Goal: Information Seeking & Learning: Learn about a topic

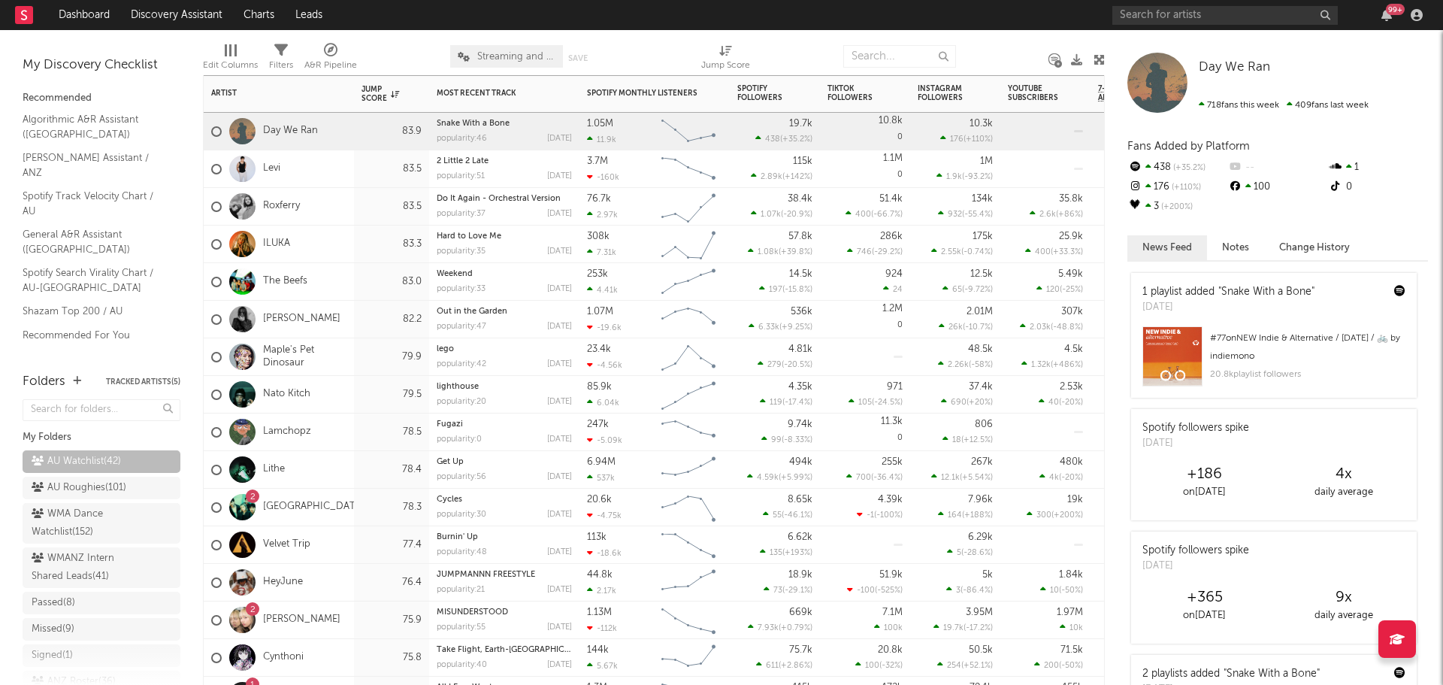
click at [359, 216] on div "83.5" at bounding box center [391, 207] width 75 height 38
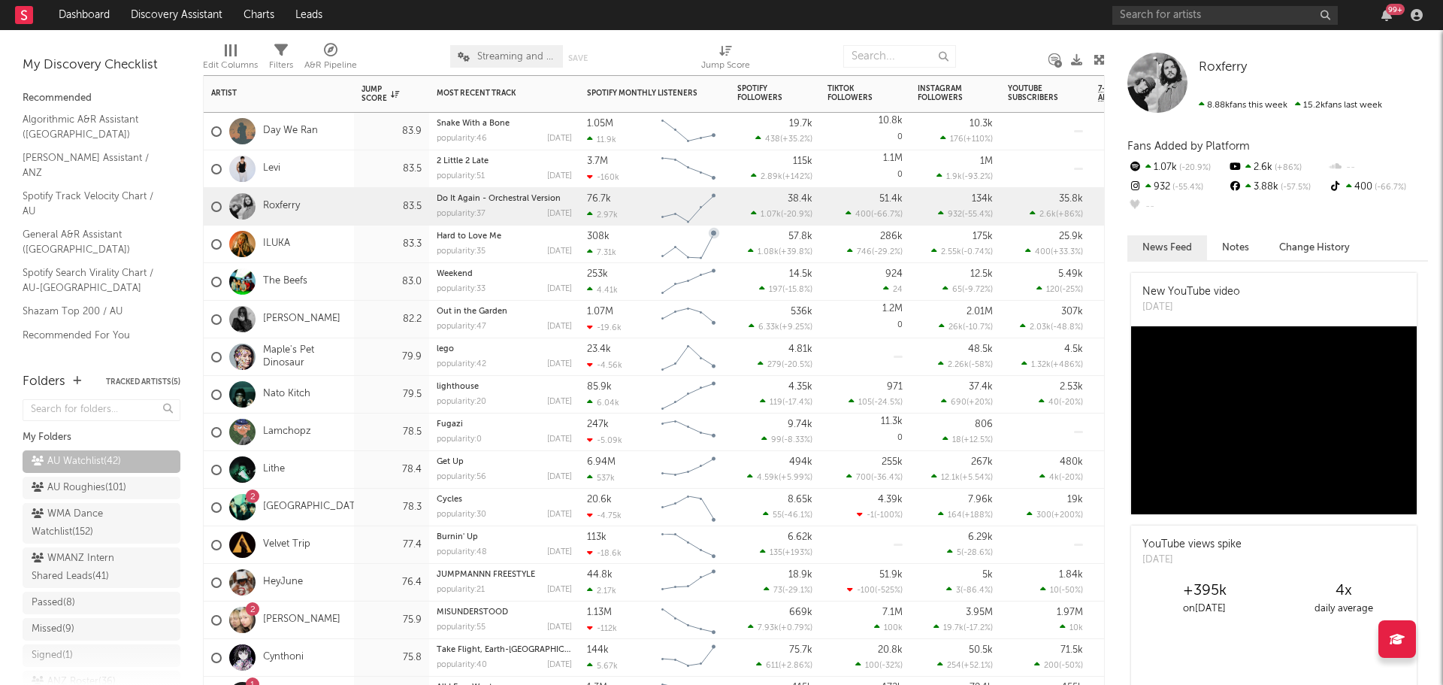
click at [339, 280] on div "The Beefs" at bounding box center [279, 282] width 150 height 38
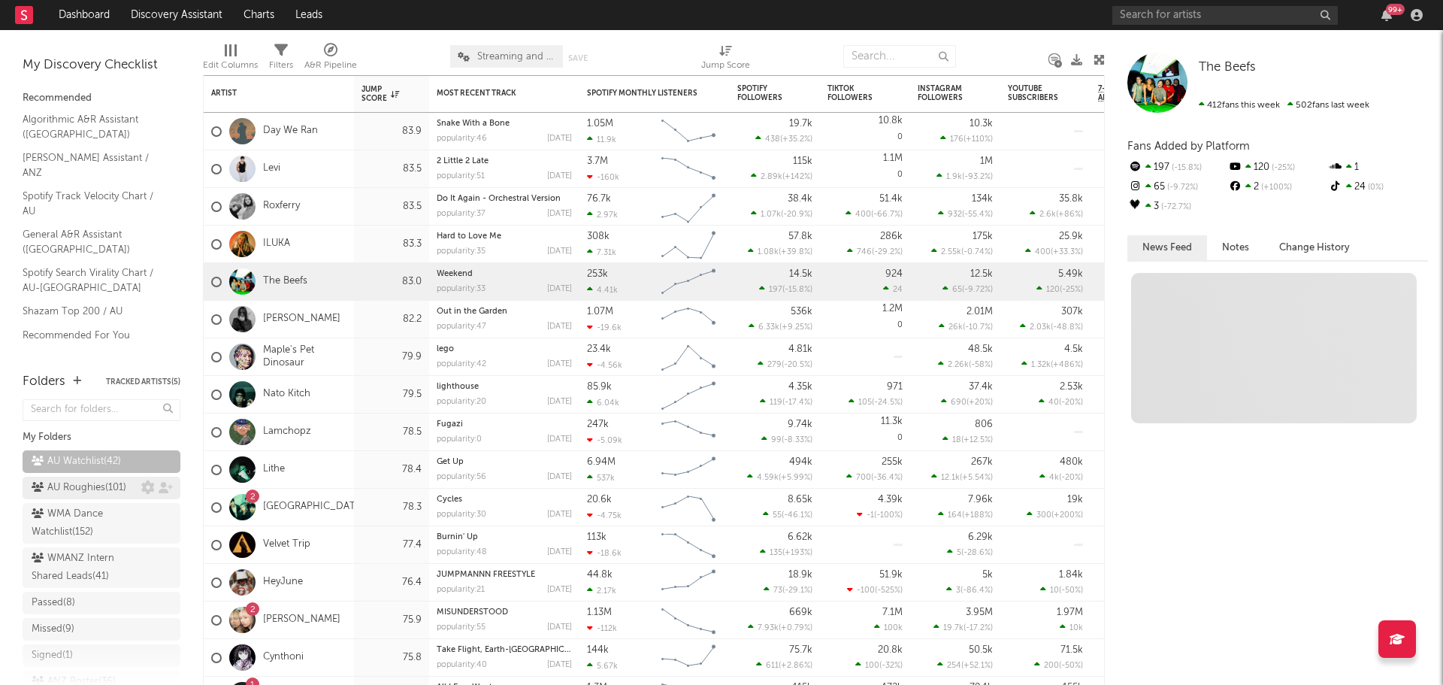
click at [75, 497] on div "AU Roughies ( 101 )" at bounding box center [79, 488] width 95 height 18
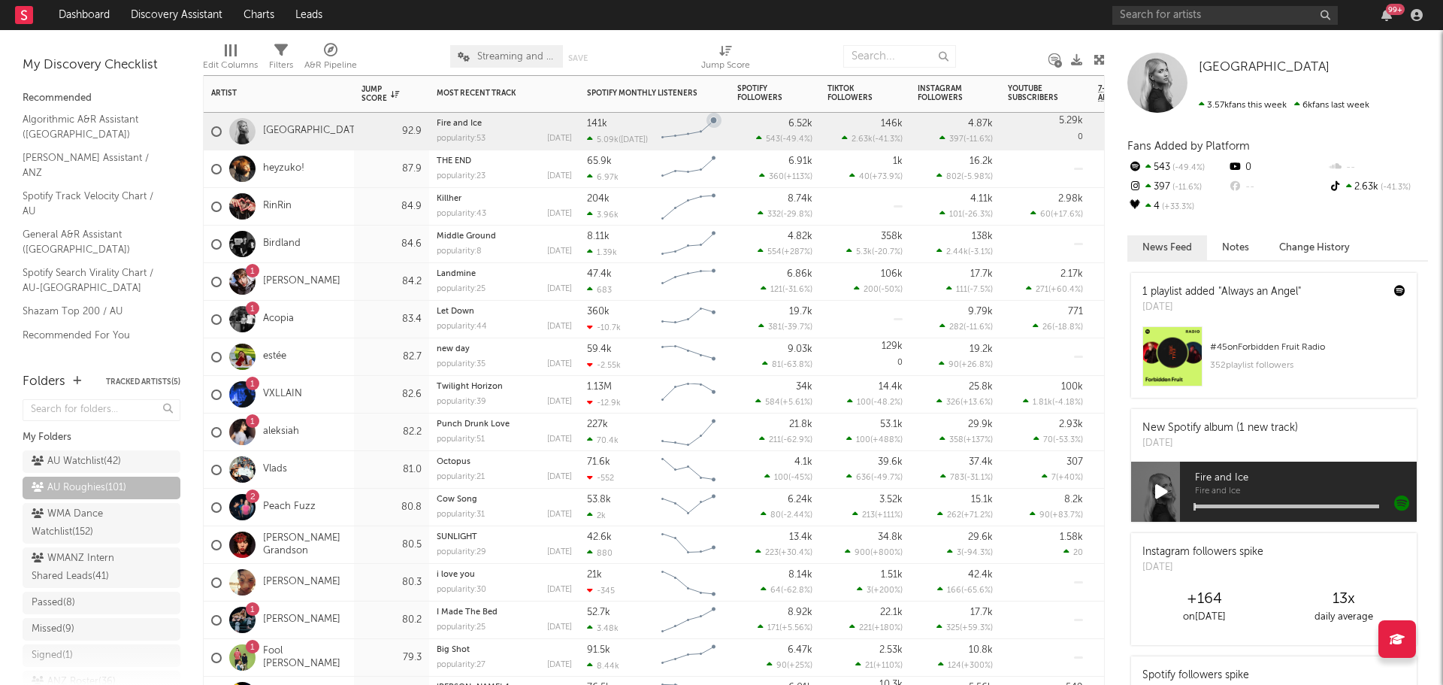
click at [319, 135] on div "Alexandria" at bounding box center [279, 132] width 150 height 38
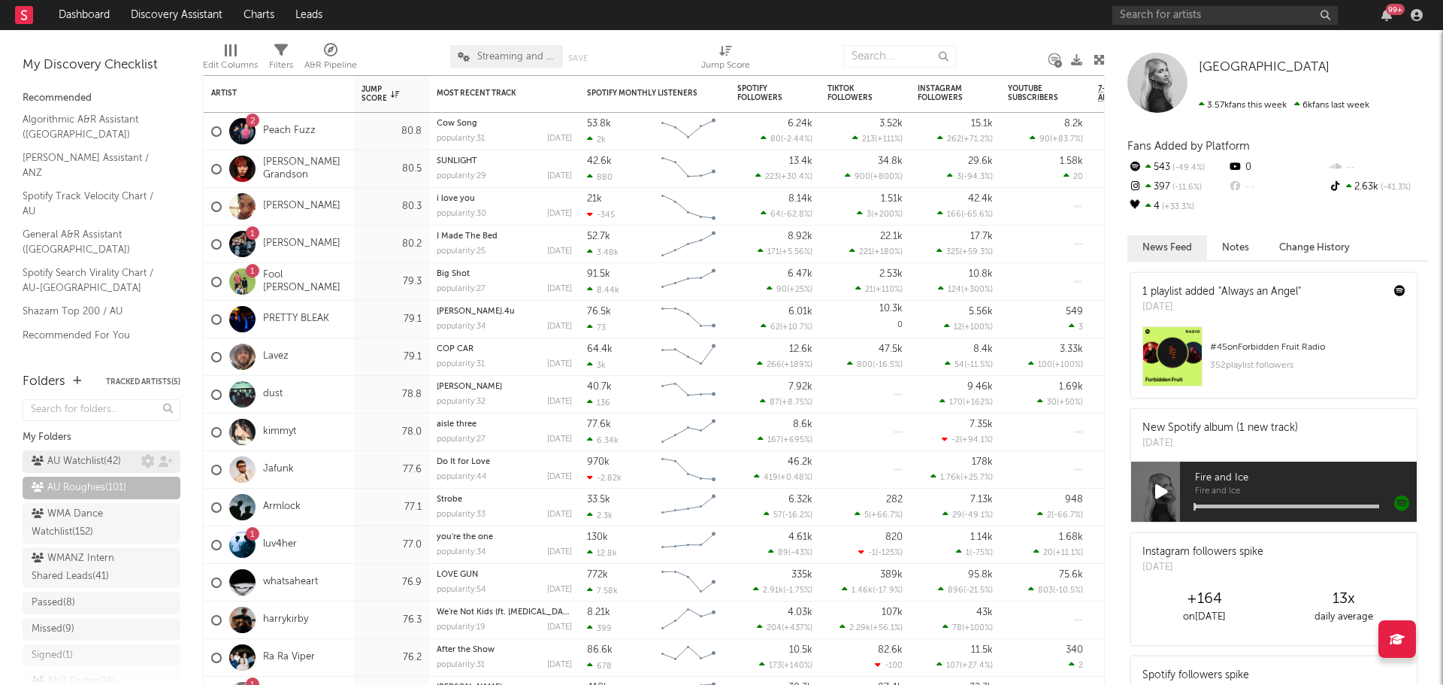
click at [77, 464] on div "AU Watchlist ( 42 )" at bounding box center [76, 461] width 89 height 18
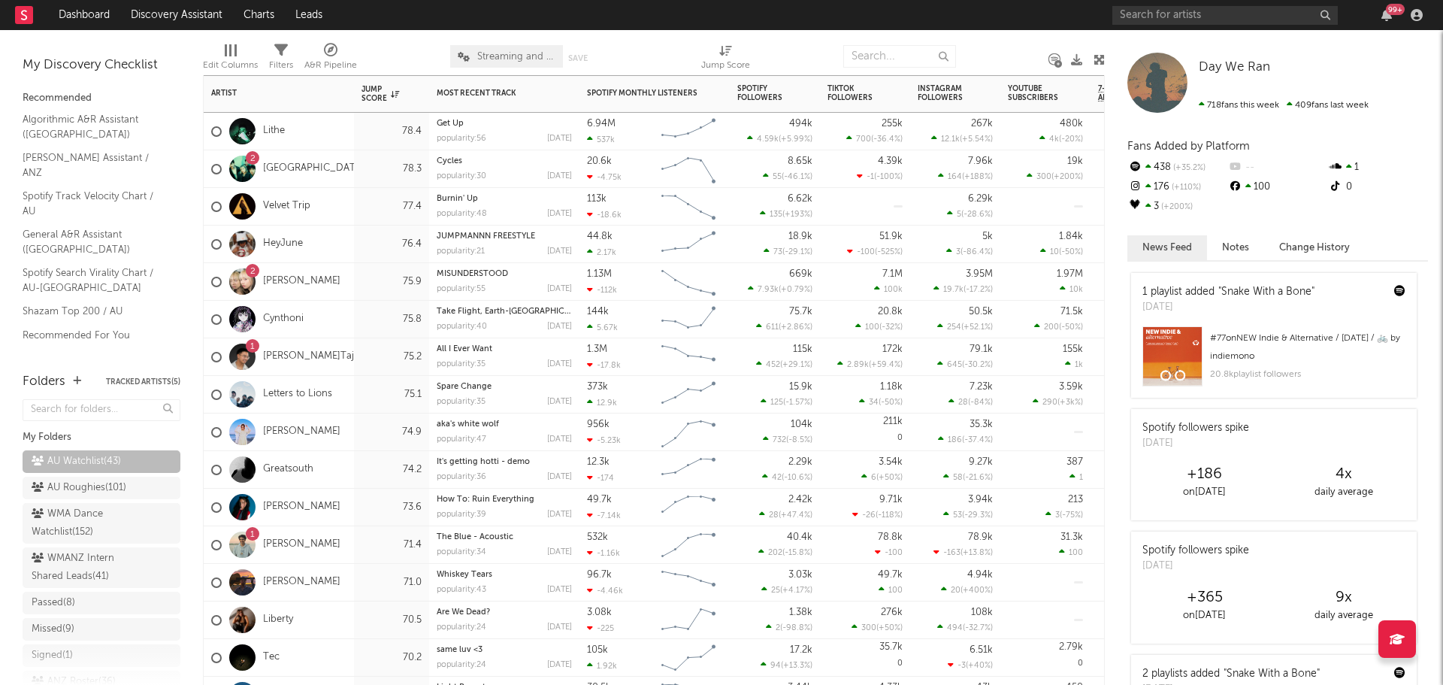
click at [357, 167] on div "78.3" at bounding box center [391, 169] width 75 height 38
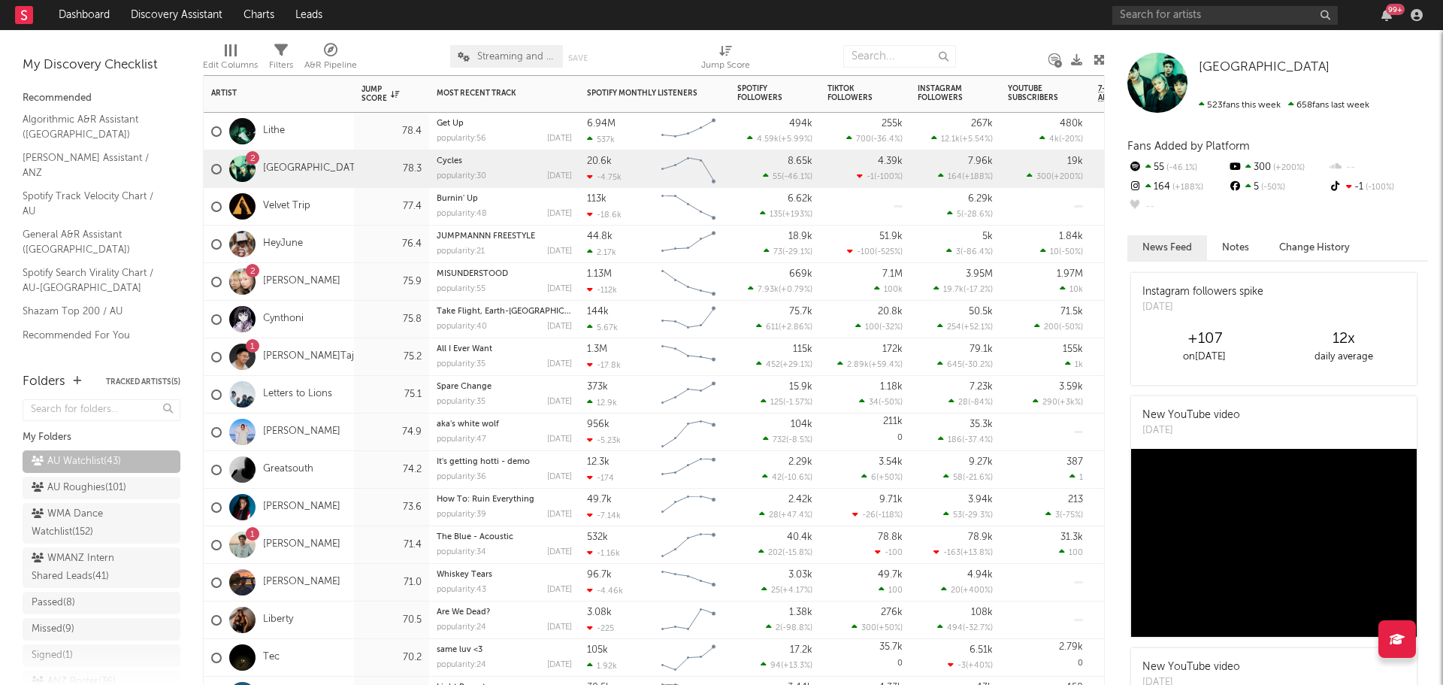
click at [347, 252] on div "HeyJune" at bounding box center [279, 244] width 150 height 38
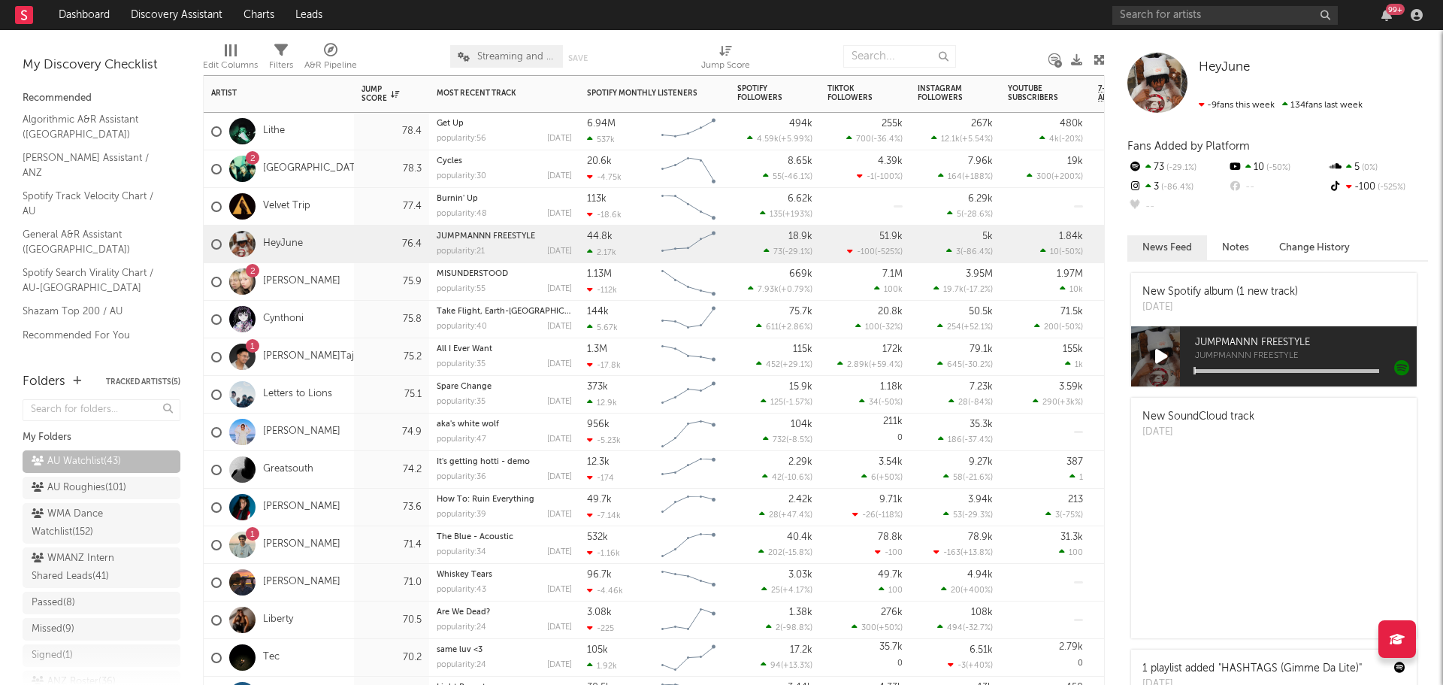
click at [349, 359] on div "1 J.Tajor" at bounding box center [279, 357] width 150 height 38
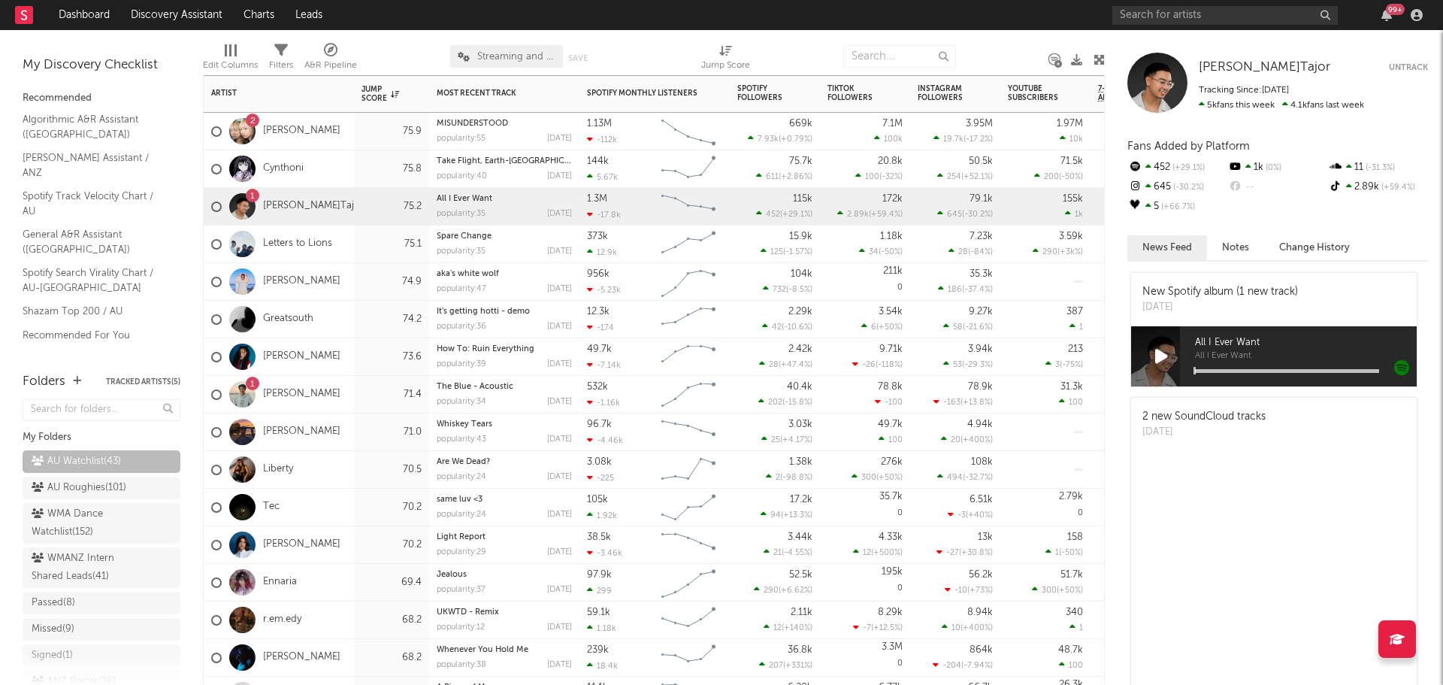
click at [342, 316] on div "Greatsouth" at bounding box center [279, 320] width 150 height 38
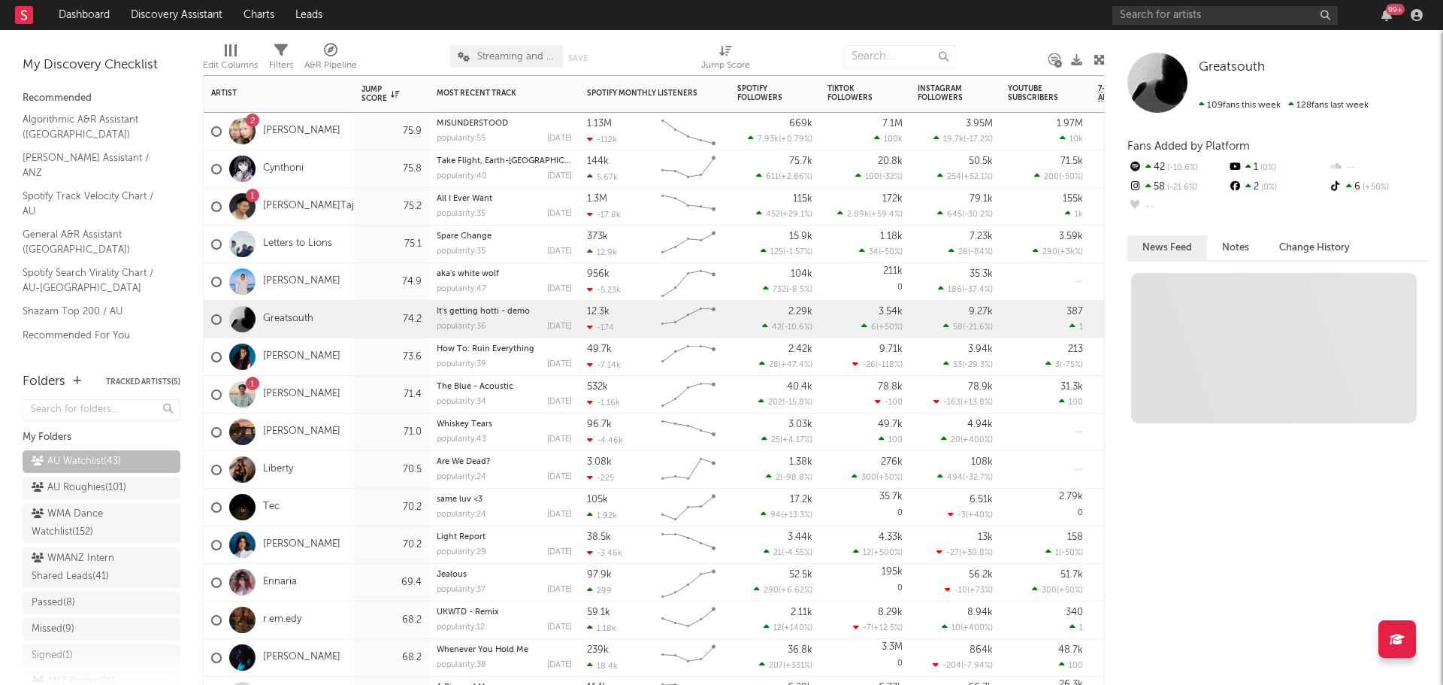
click at [344, 387] on div "1 ISHAN" at bounding box center [279, 395] width 150 height 38
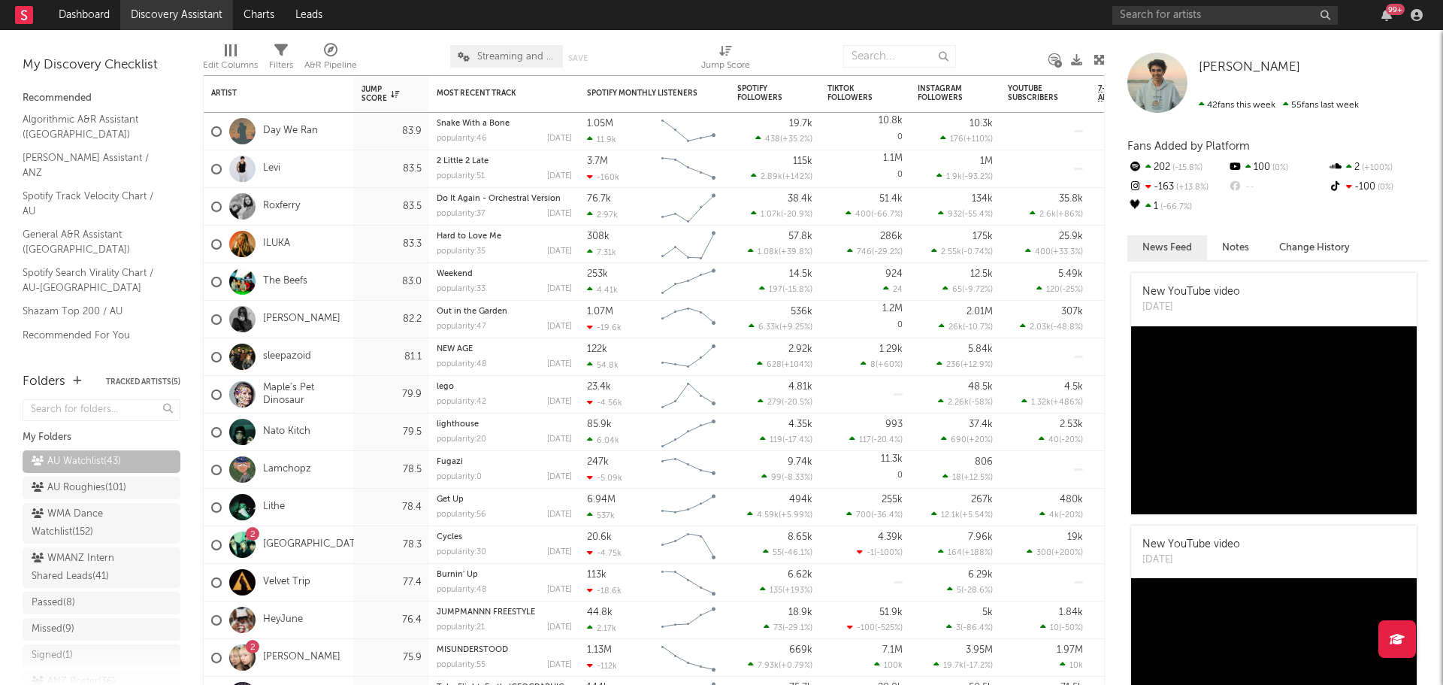
click at [174, 20] on link "Discovery Assistant" at bounding box center [176, 15] width 113 height 30
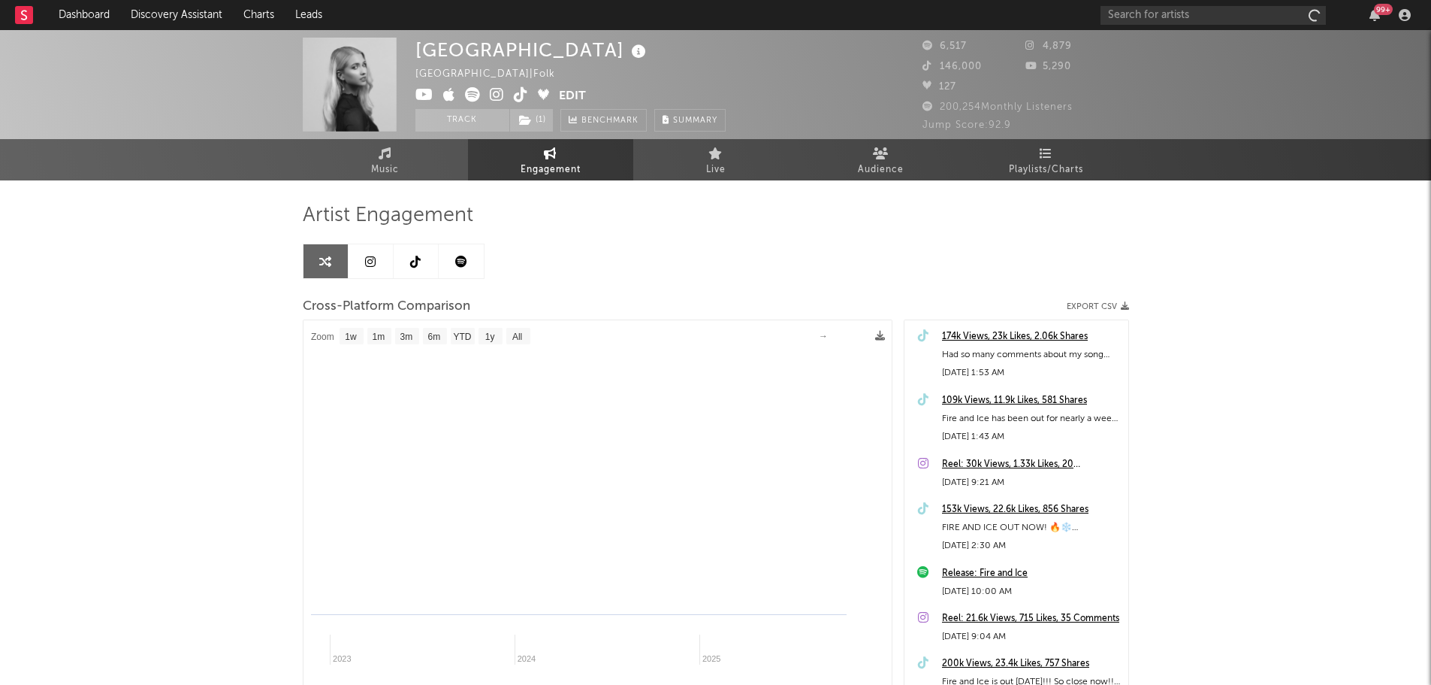
select select "1m"
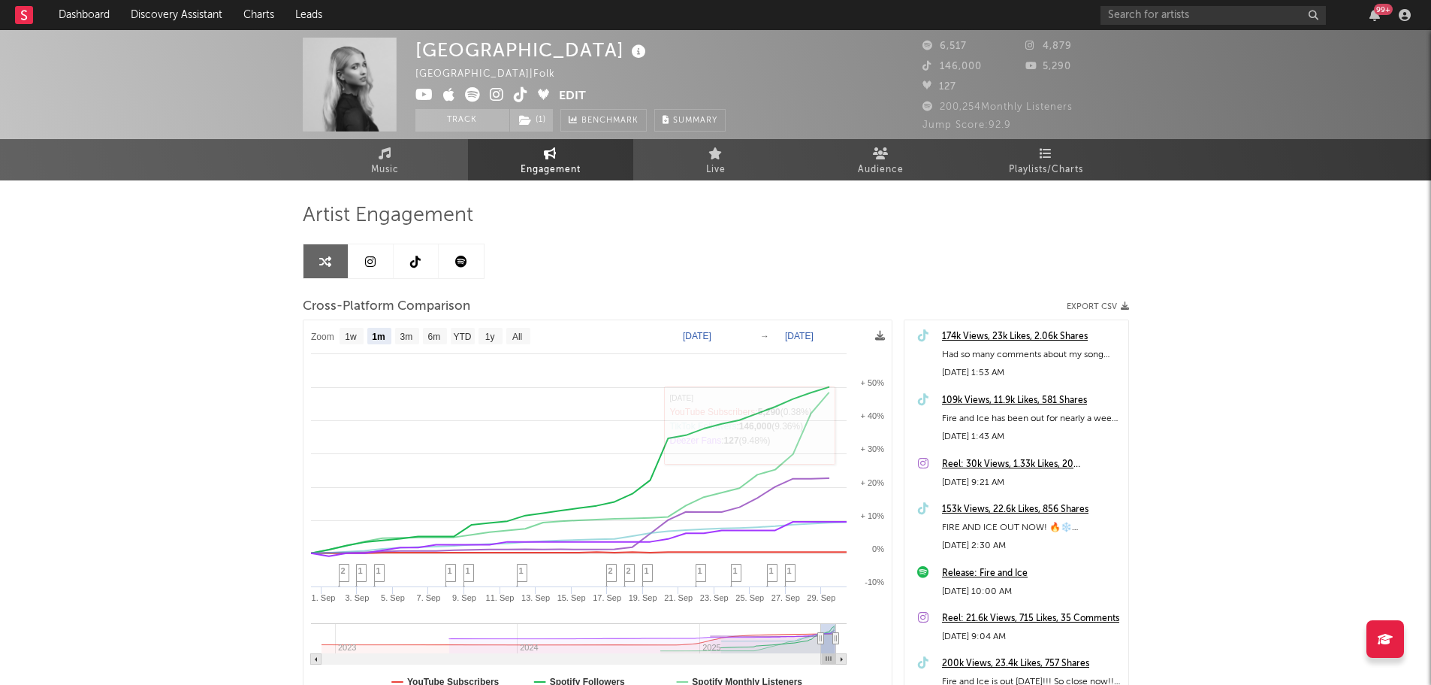
click at [1020, 337] on div "174k Views, 23k Likes, 2.06k Shares" at bounding box center [1031, 337] width 179 height 18
click at [374, 159] on link "Music" at bounding box center [385, 159] width 165 height 41
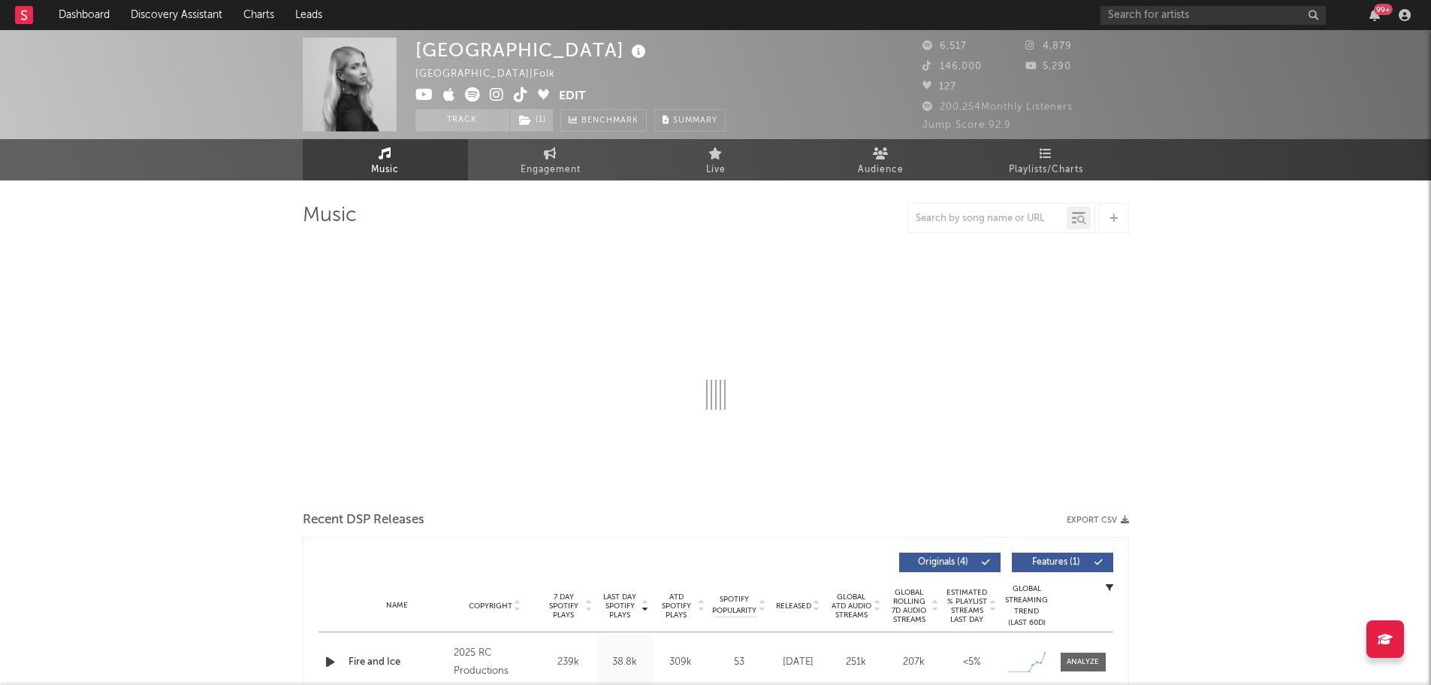
select select "1w"
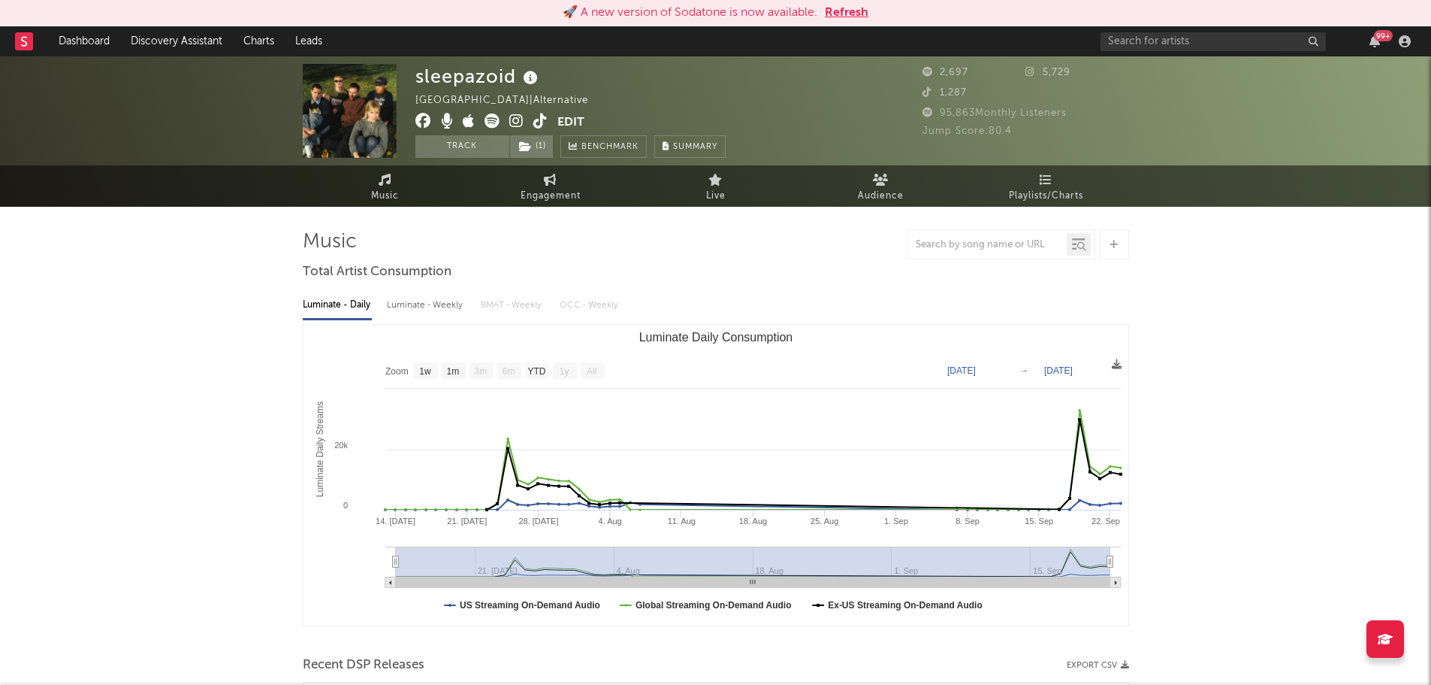
select select "1w"
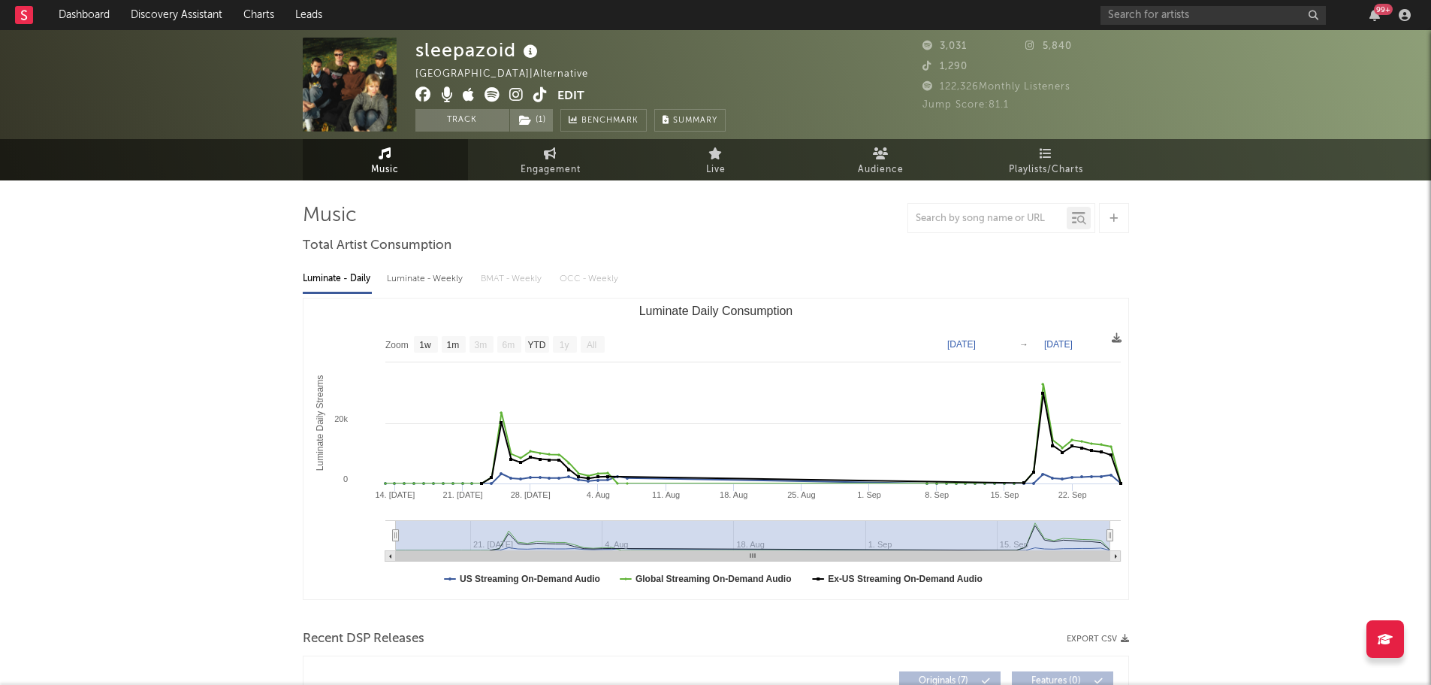
select select "1w"
click at [524, 129] on span "( 1 )" at bounding box center [531, 120] width 44 height 23
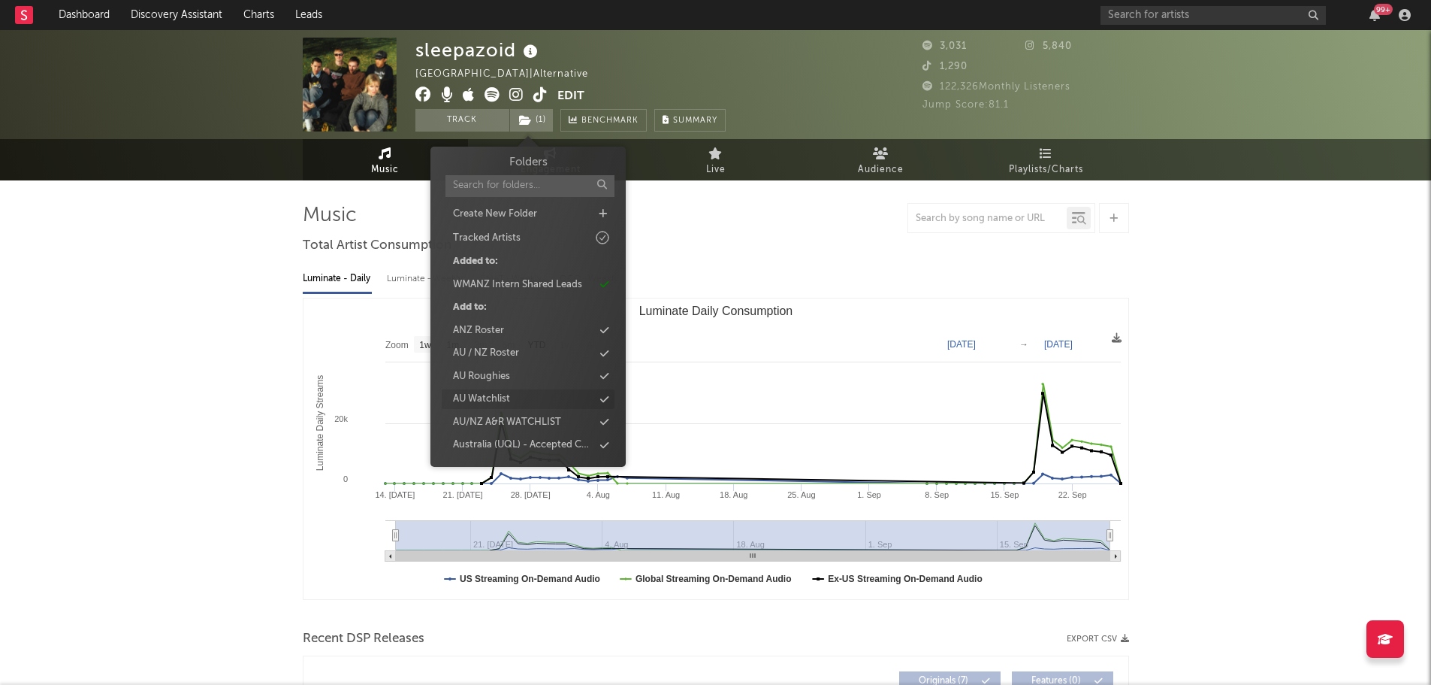
click at [505, 395] on div "AU Watchlist" at bounding box center [481, 398] width 57 height 15
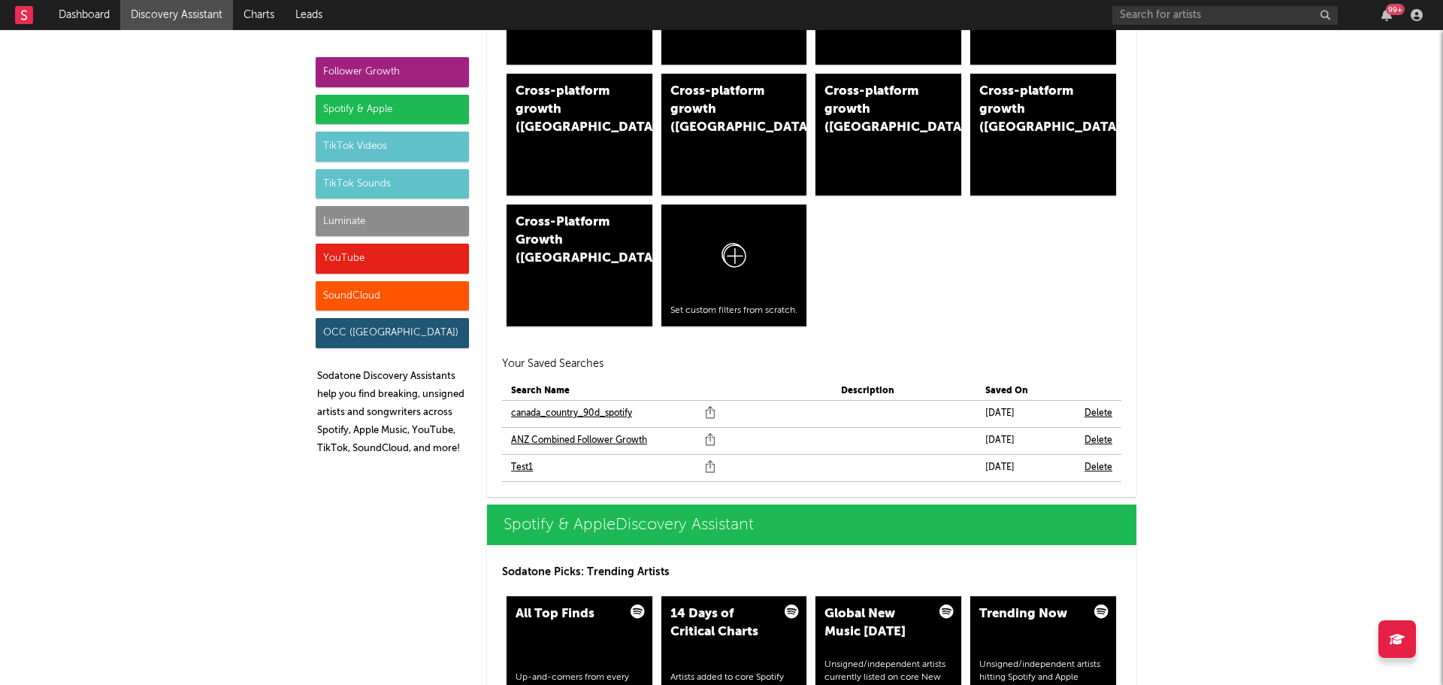
scroll to position [1277, 0]
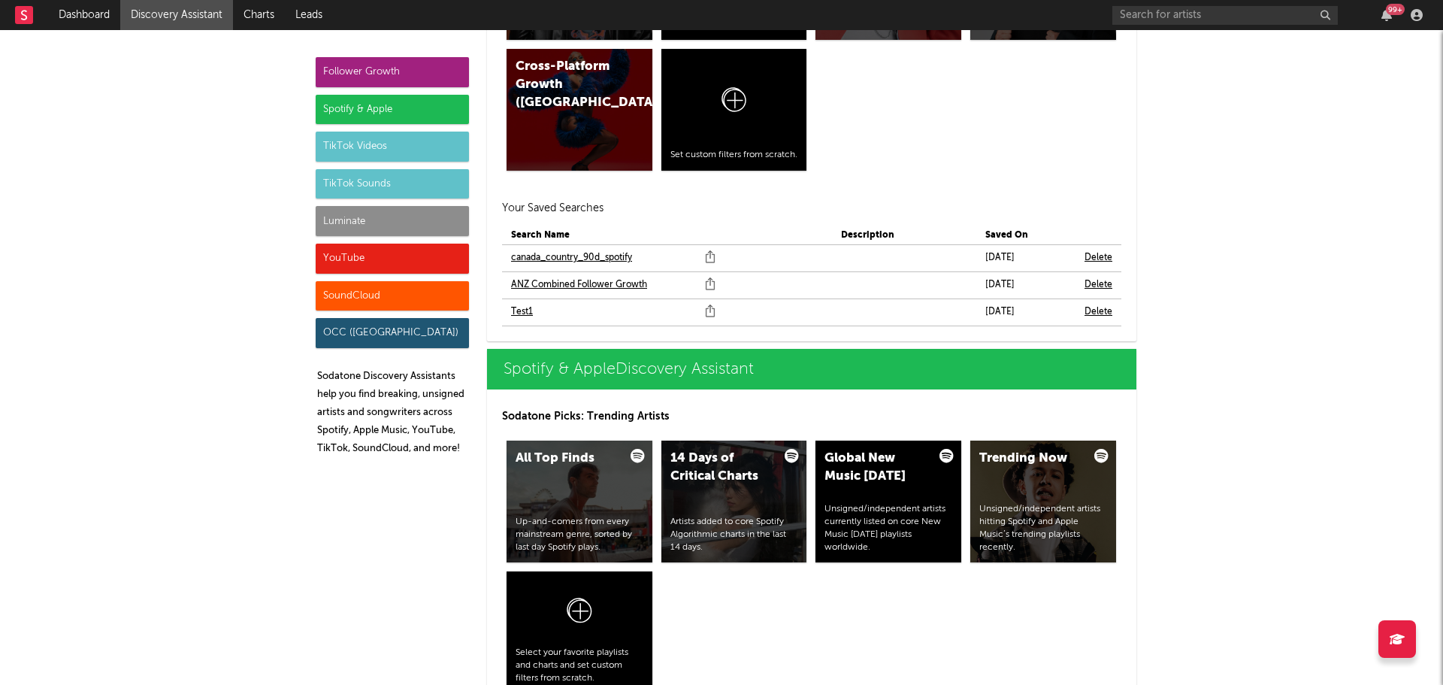
click at [586, 284] on link "ANZ Combined Follower Growth" at bounding box center [579, 285] width 136 height 18
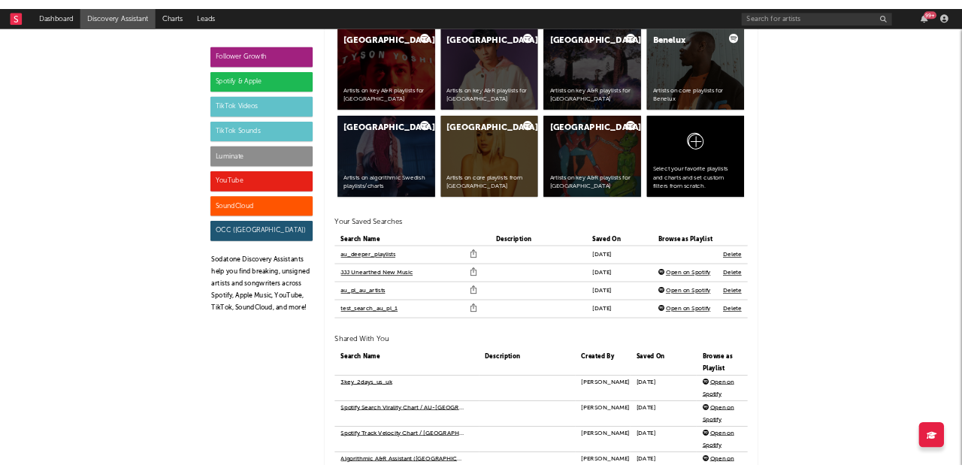
scroll to position [3156, 0]
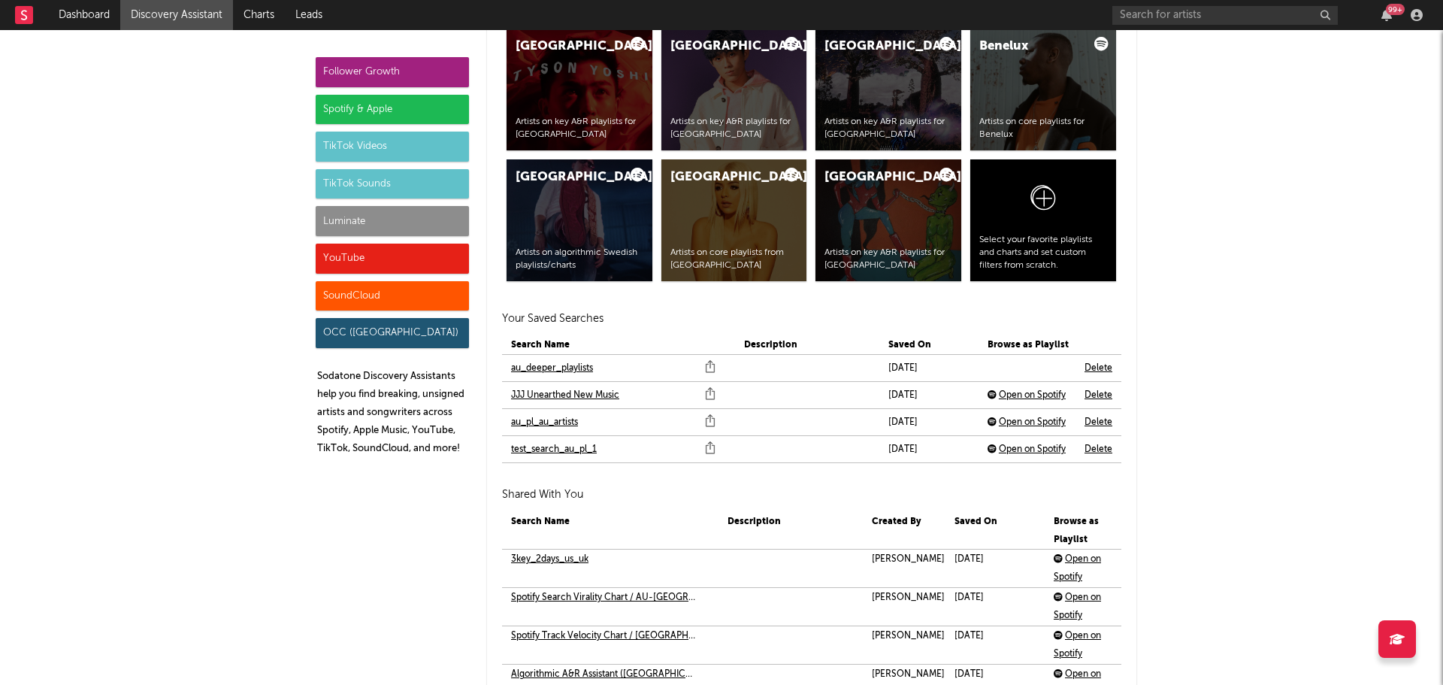
click at [555, 369] on link "au_deeper_playlists" at bounding box center [552, 368] width 82 height 18
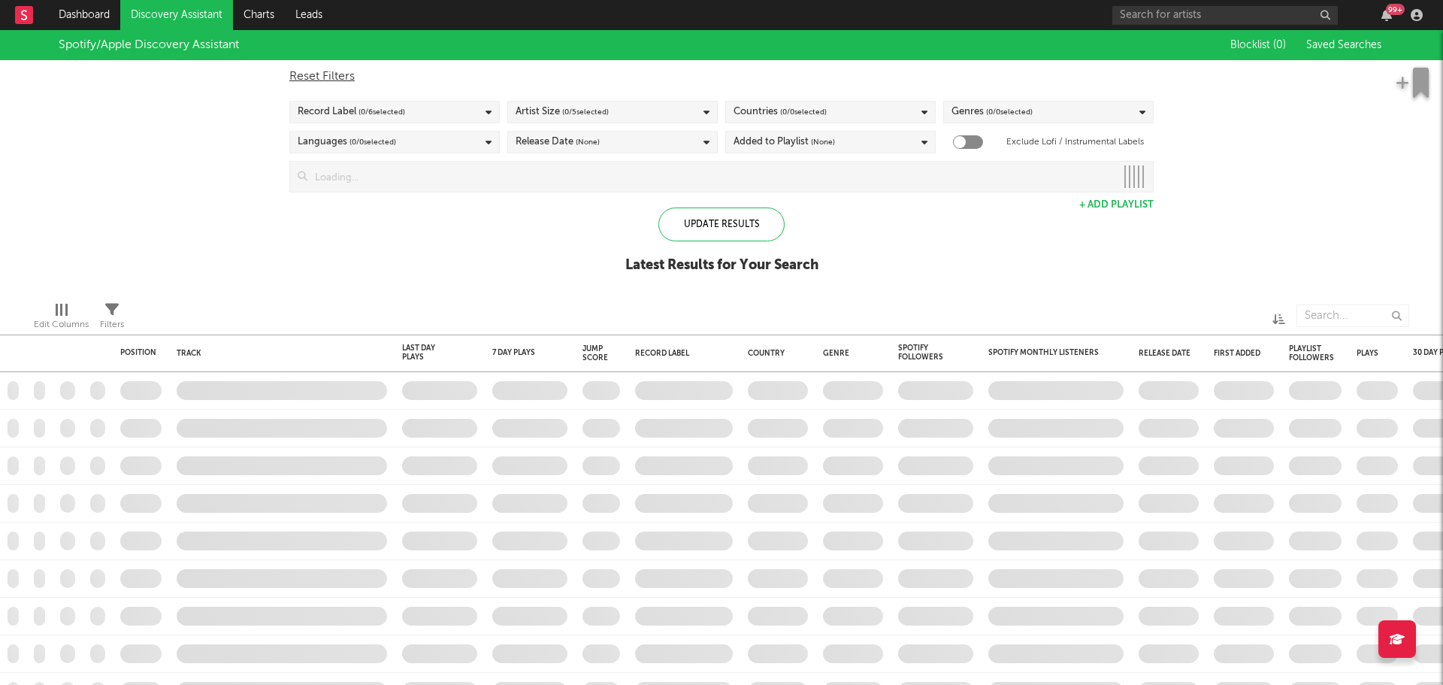
checkbox input "true"
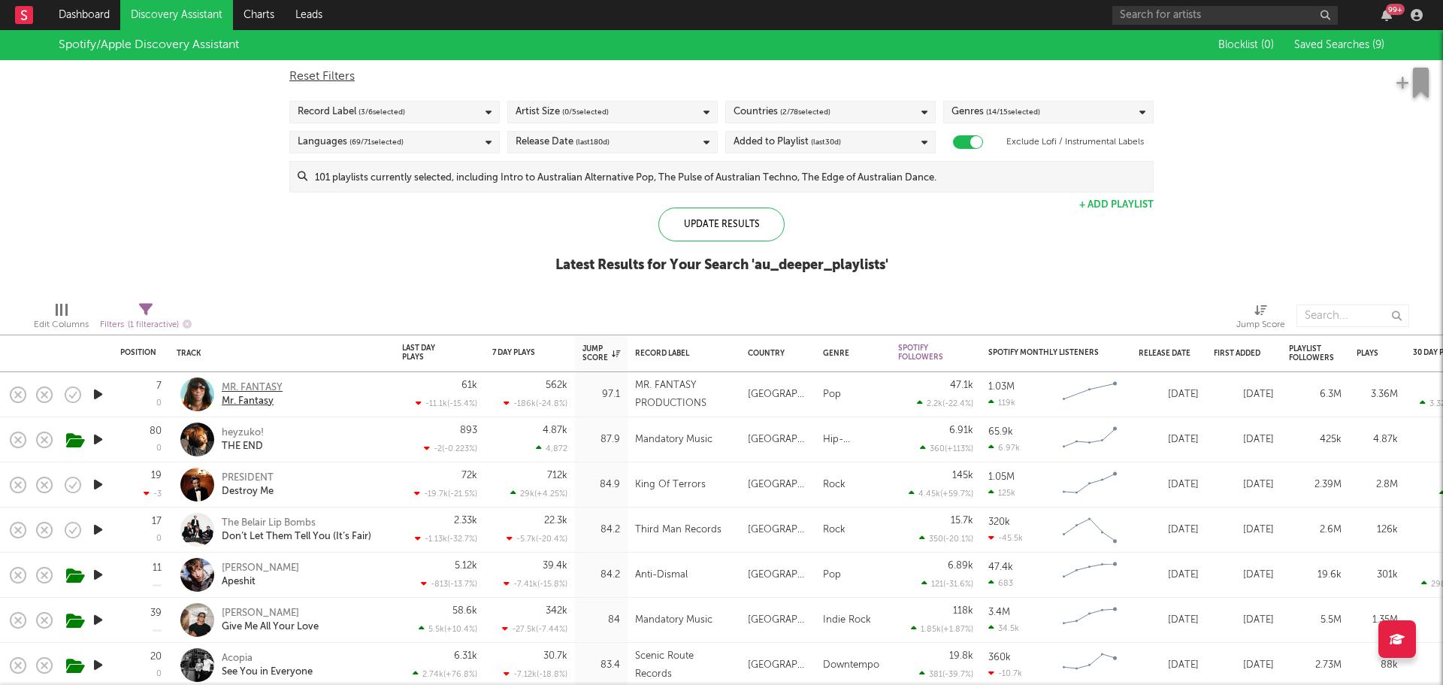
click at [240, 385] on div "MR. FANTASY" at bounding box center [252, 388] width 61 height 14
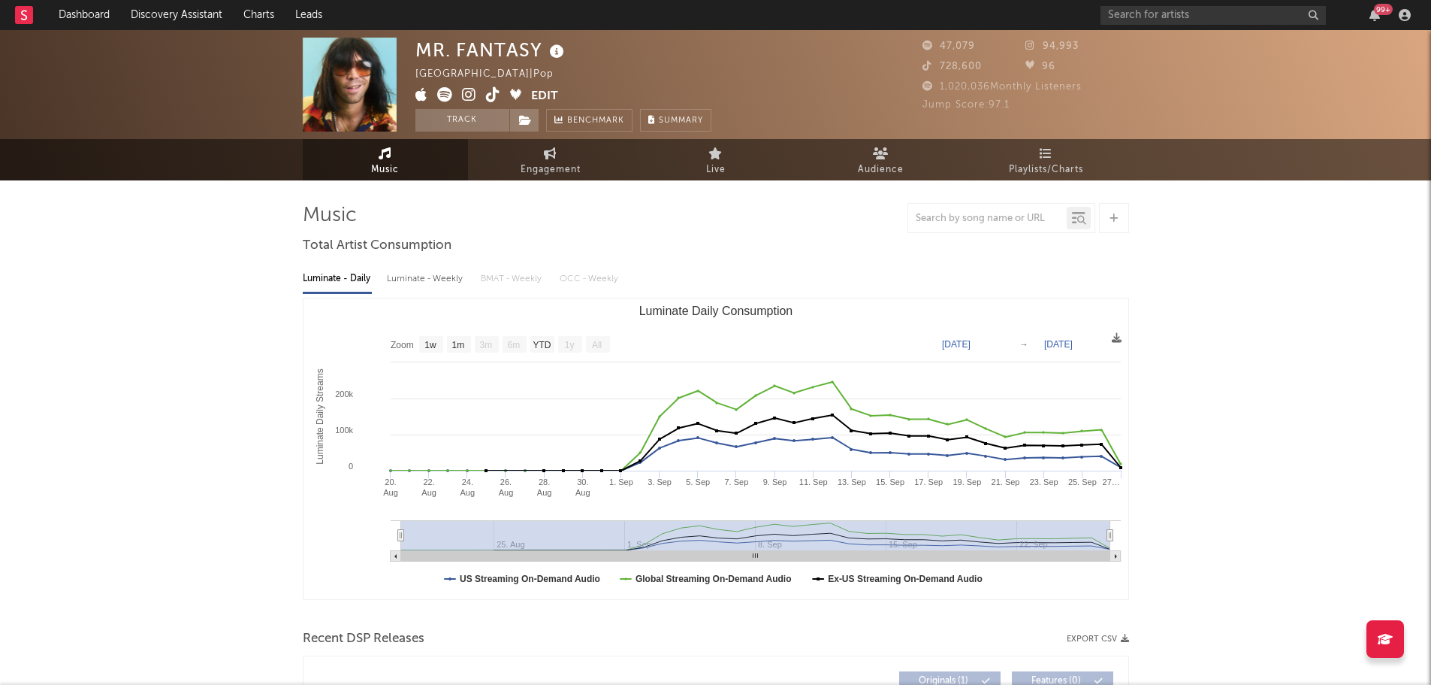
select select "1w"
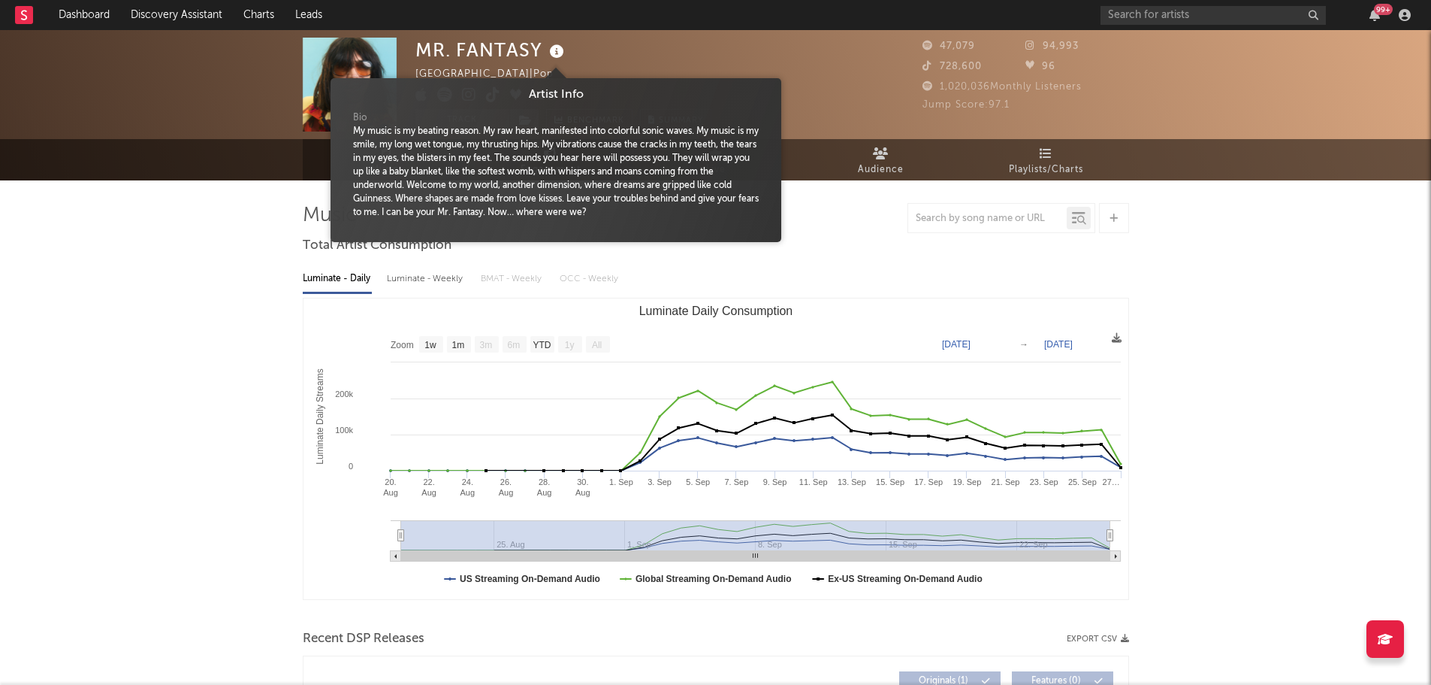
click at [555, 47] on icon at bounding box center [557, 51] width 22 height 21
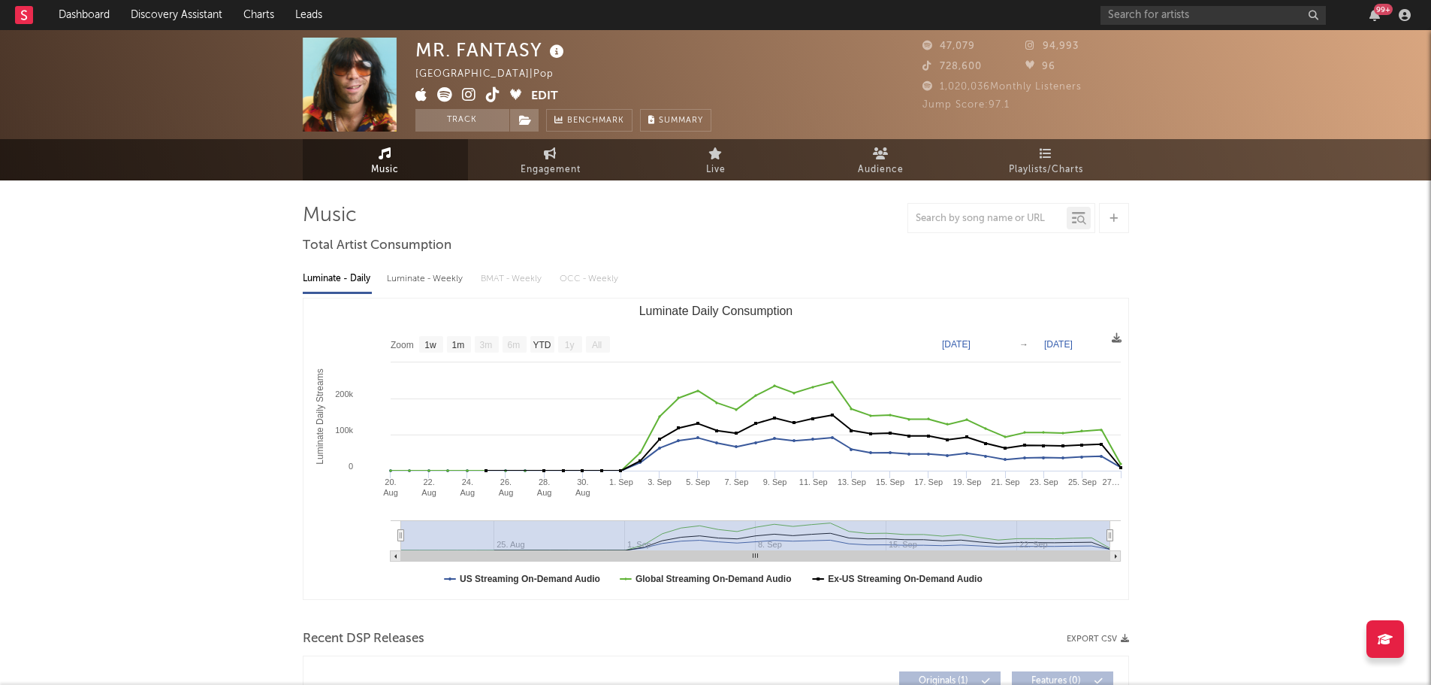
click at [558, 47] on icon at bounding box center [557, 51] width 22 height 21
click at [470, 94] on icon at bounding box center [469, 94] width 14 height 15
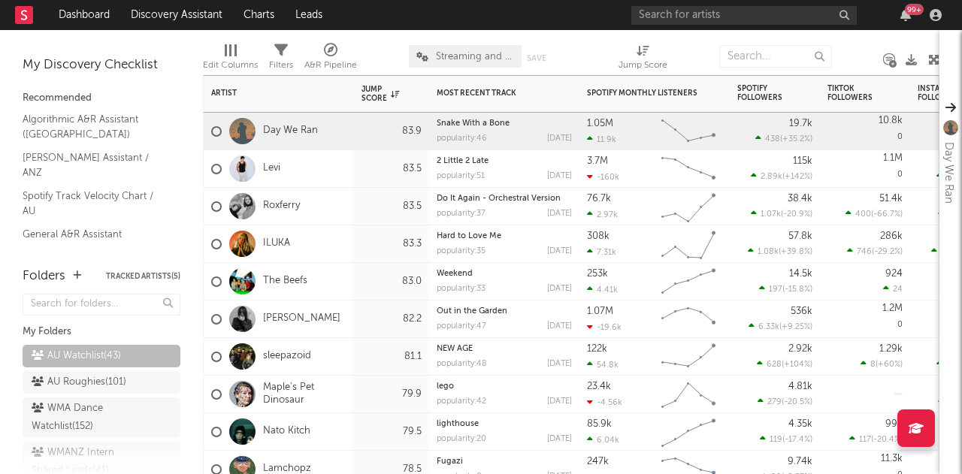
click at [335, 181] on div "Levi" at bounding box center [279, 169] width 150 height 38
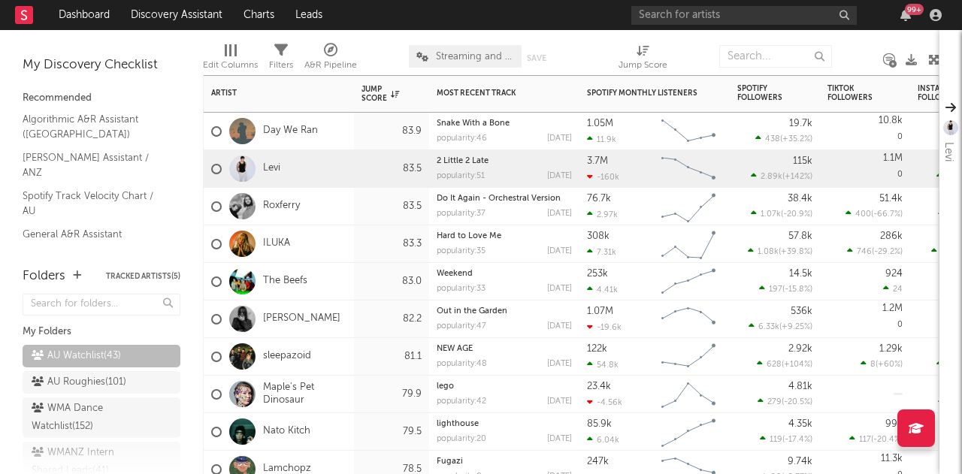
click at [343, 203] on div "Roxferry" at bounding box center [279, 207] width 150 height 38
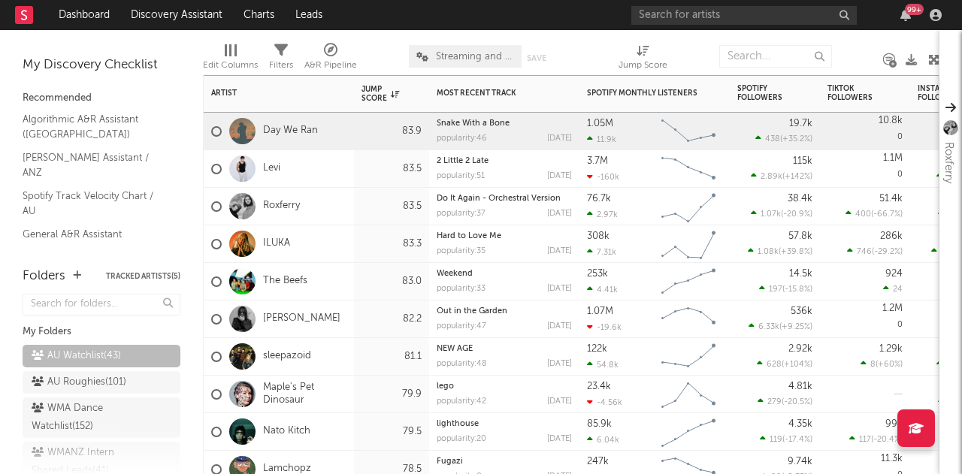
click at [336, 140] on div "Day We Ran" at bounding box center [279, 132] width 150 height 38
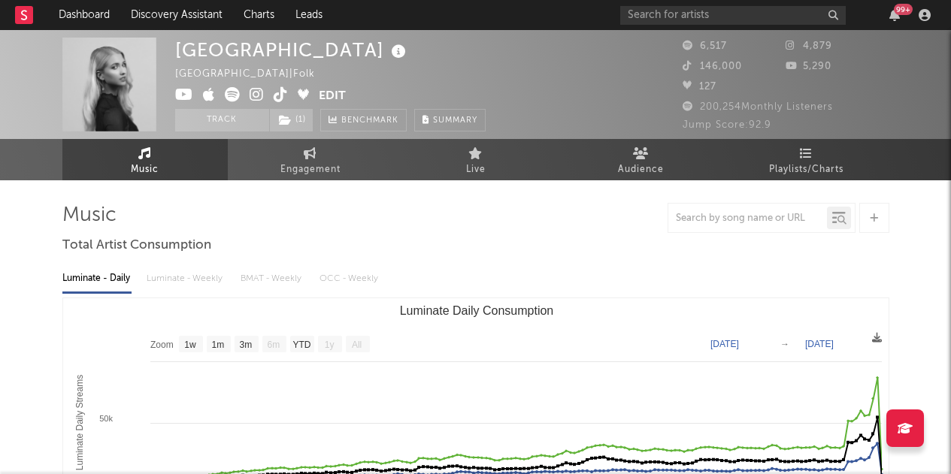
select select "1w"
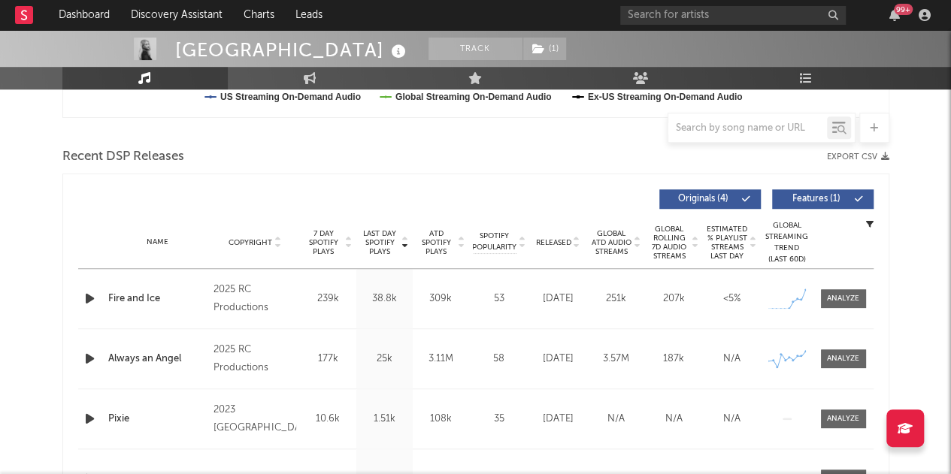
scroll to position [482, 0]
click at [826, 300] on span at bounding box center [843, 298] width 45 height 19
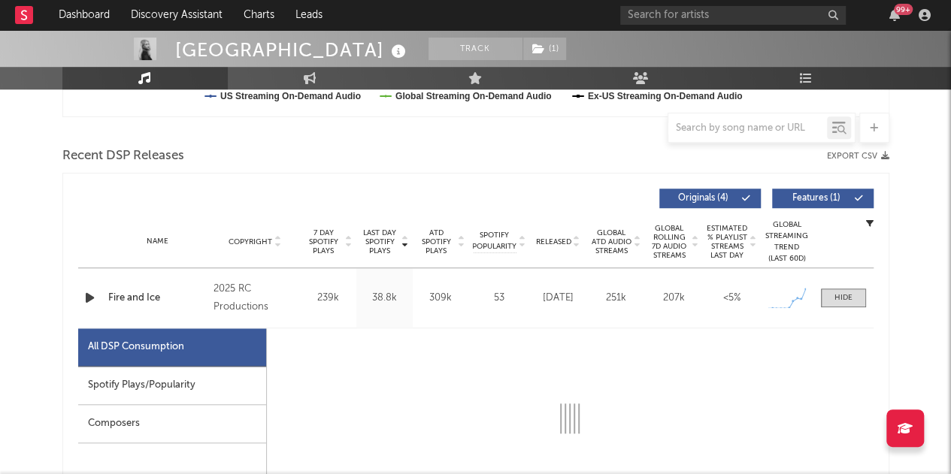
select select "1w"
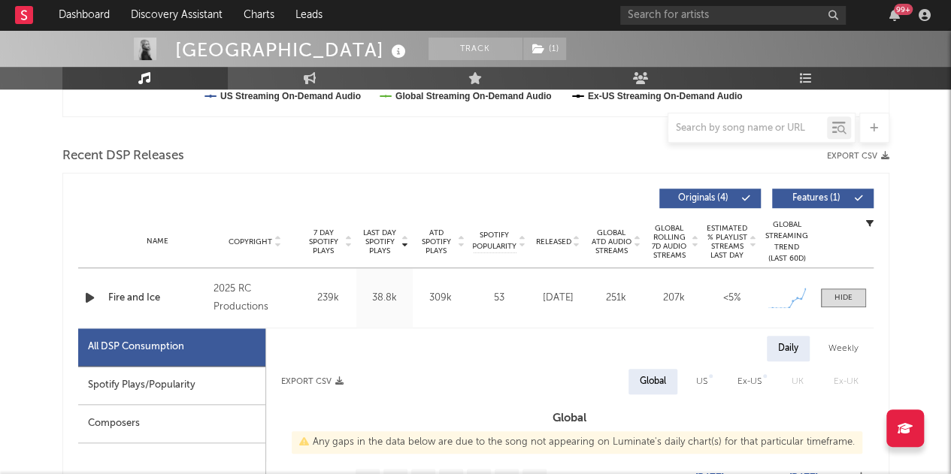
scroll to position [556, 0]
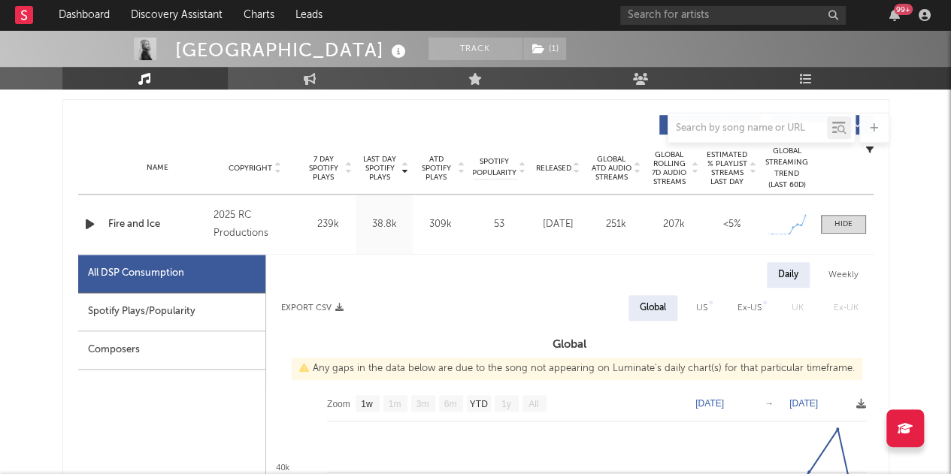
click at [119, 313] on div "Spotify Plays/Popularity" at bounding box center [171, 312] width 187 height 38
select select "1w"
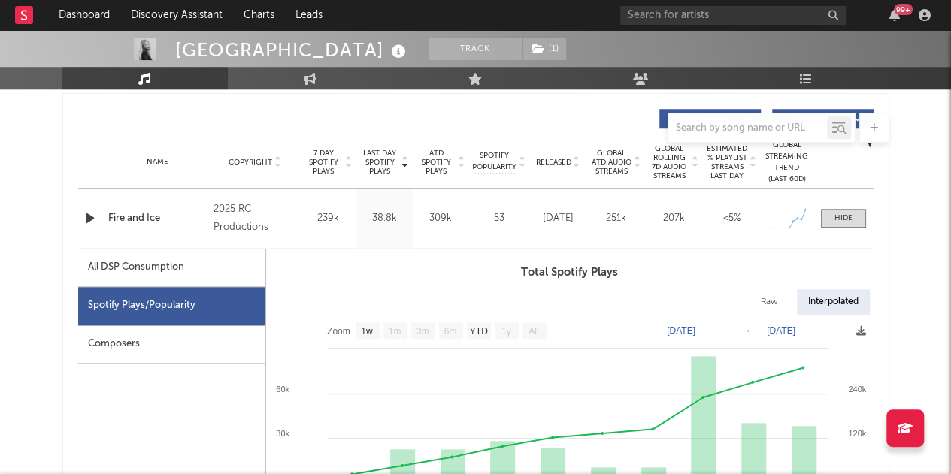
scroll to position [511, 0]
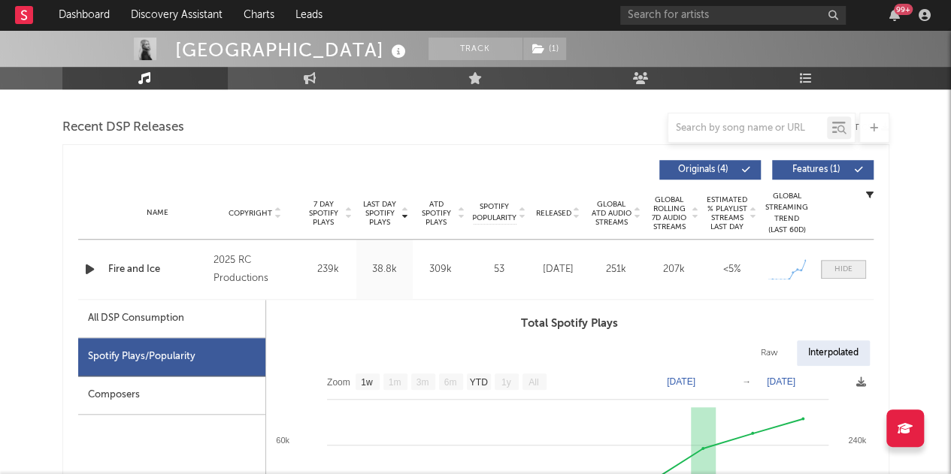
click at [848, 267] on div at bounding box center [843, 269] width 18 height 11
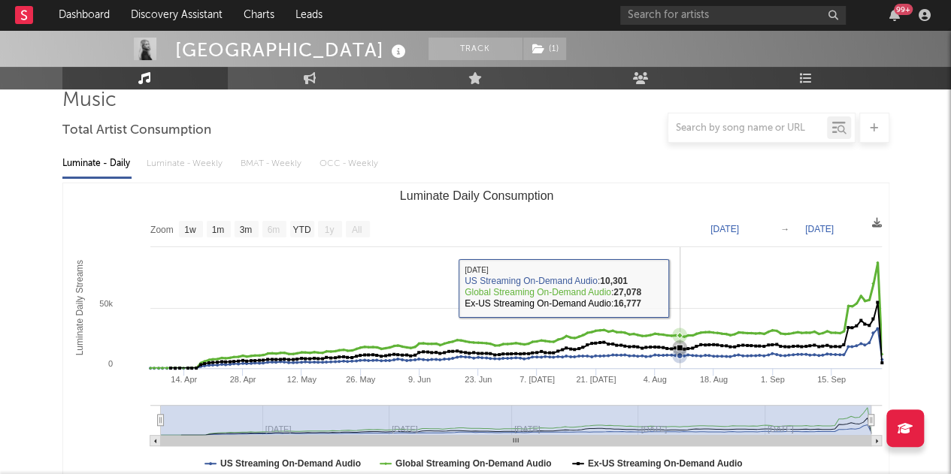
scroll to position [0, 0]
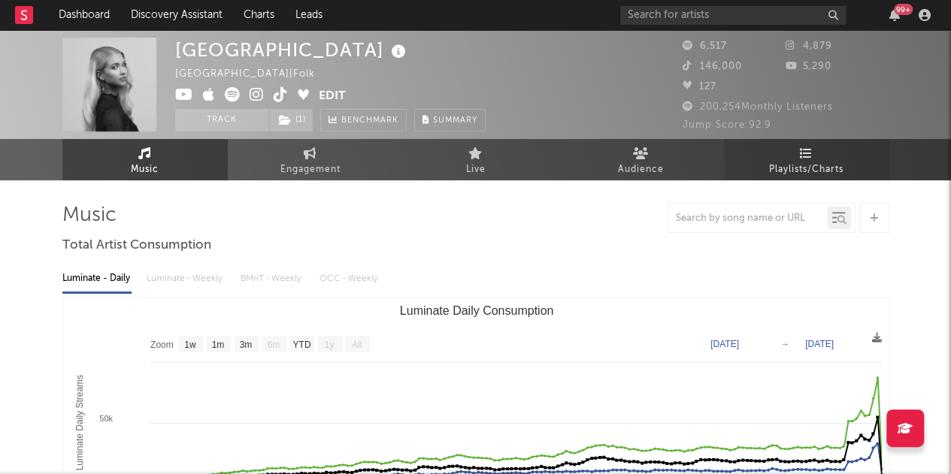
click at [797, 151] on link "Playlists/Charts" at bounding box center [806, 159] width 165 height 41
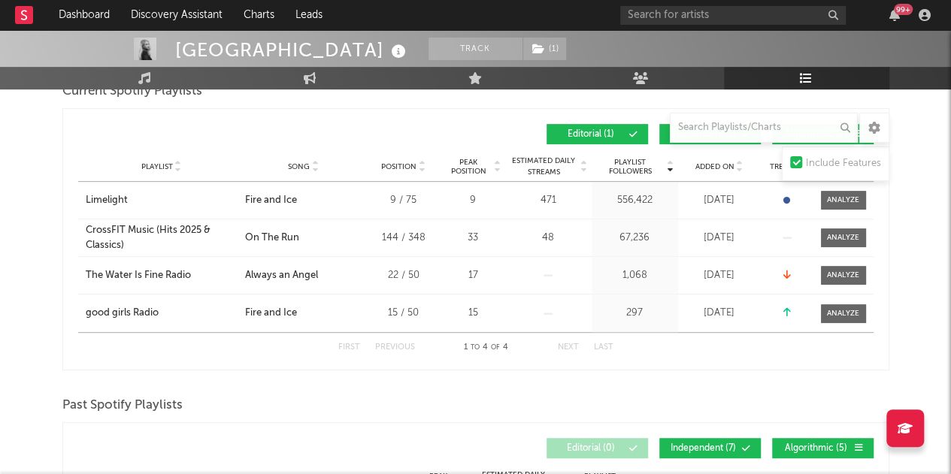
scroll to position [234, 0]
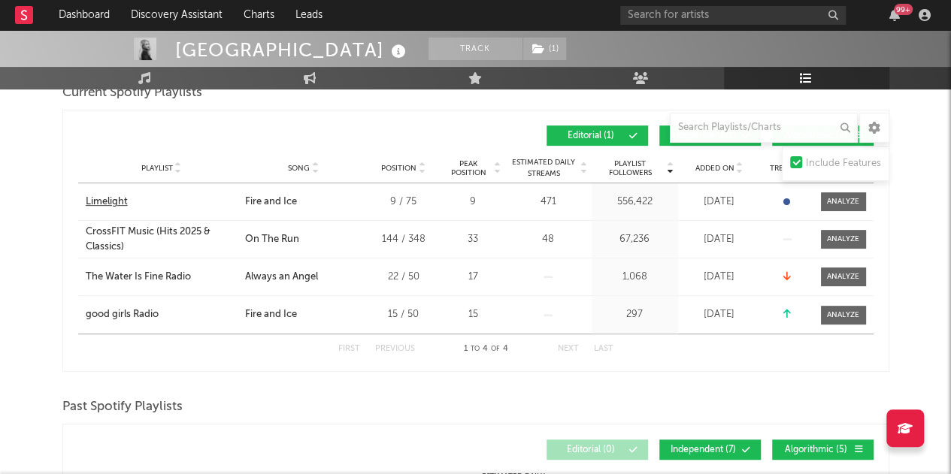
click at [111, 198] on div "Limelight" at bounding box center [107, 202] width 42 height 15
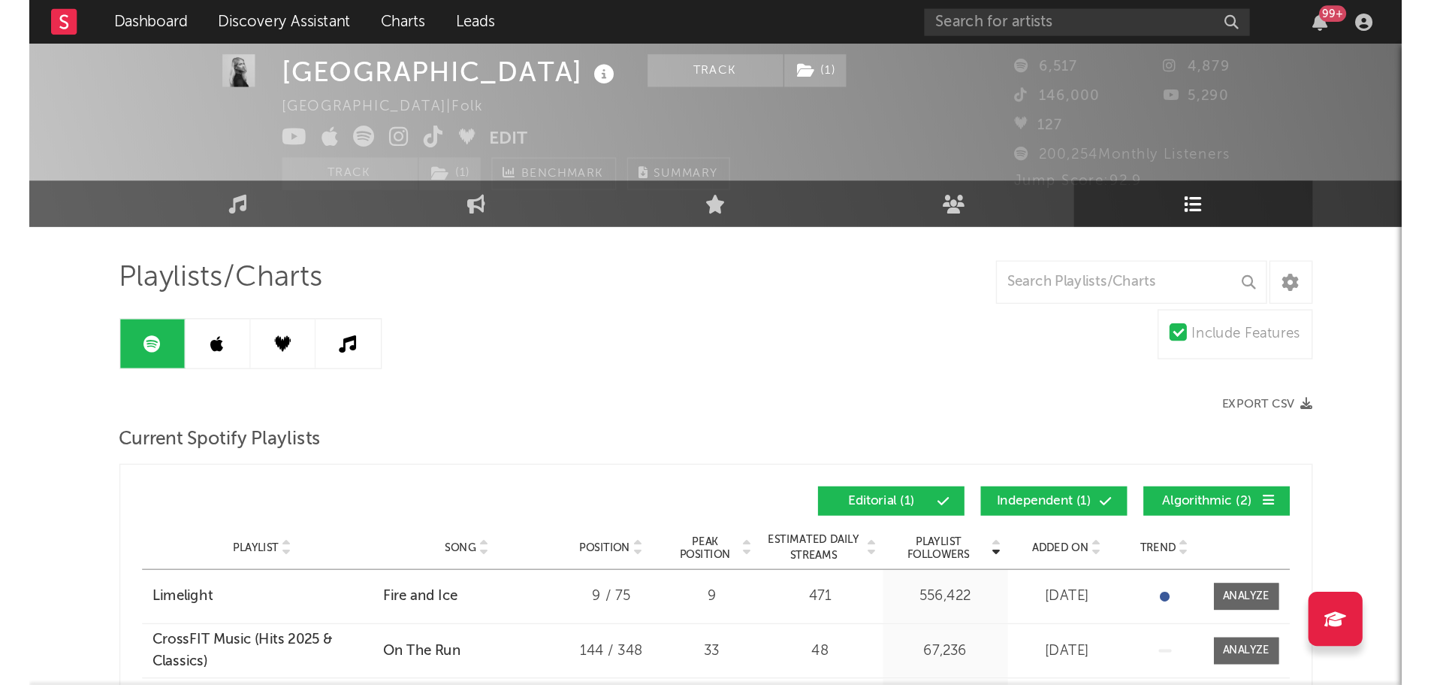
scroll to position [23, 0]
